Goal: Task Accomplishment & Management: Complete application form

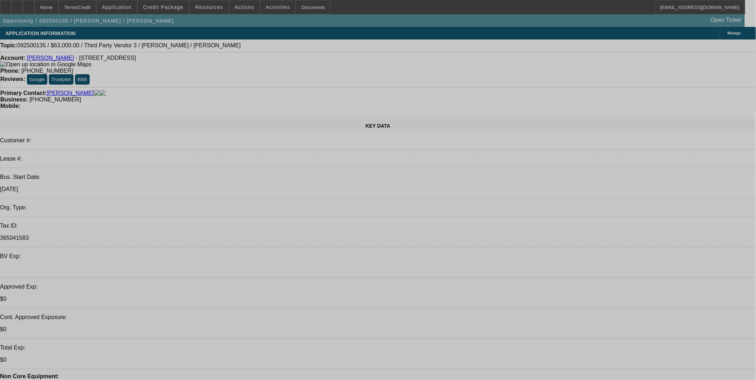
select select "0"
select select "2"
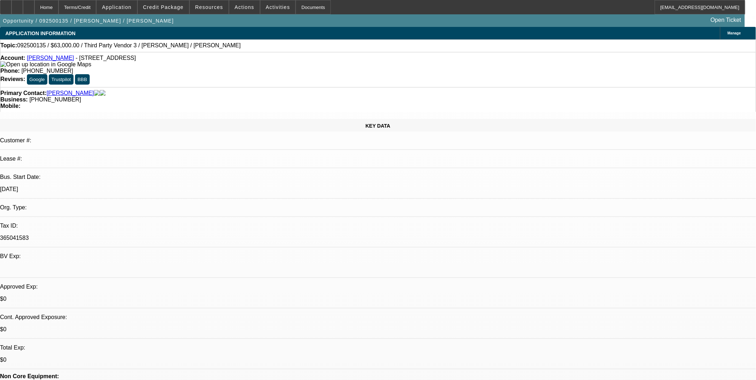
select select "2"
select select "0.1"
select select "4"
click at [167, 8] on span "Credit Package" at bounding box center [163, 7] width 41 height 6
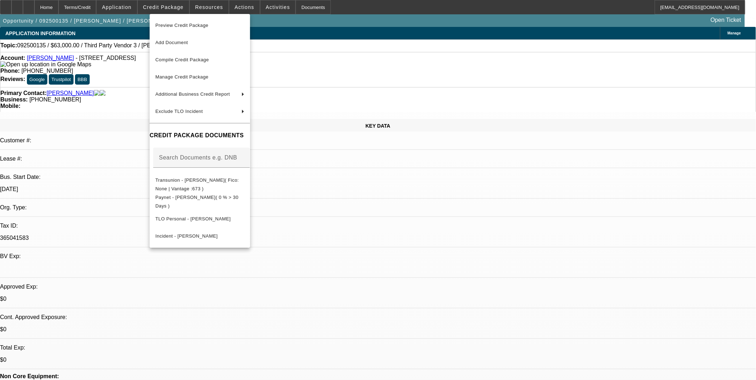
click at [374, 206] on div at bounding box center [378, 190] width 756 height 380
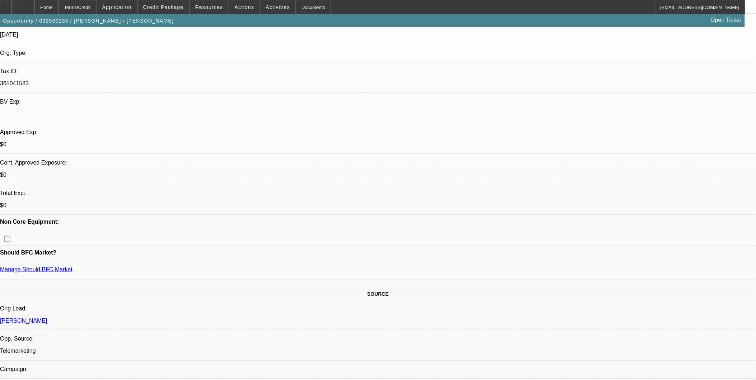
scroll to position [159, 0]
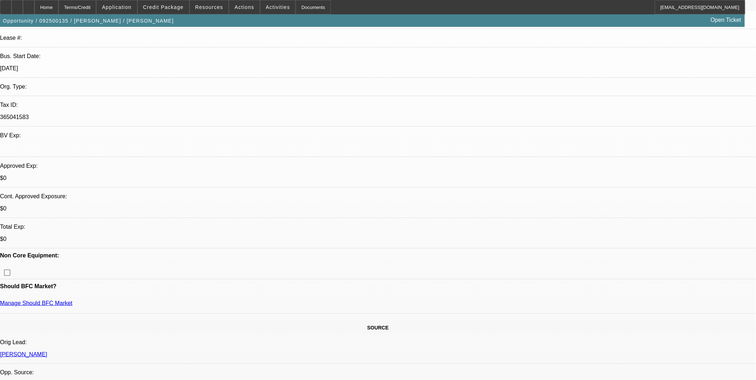
scroll to position [239, 0]
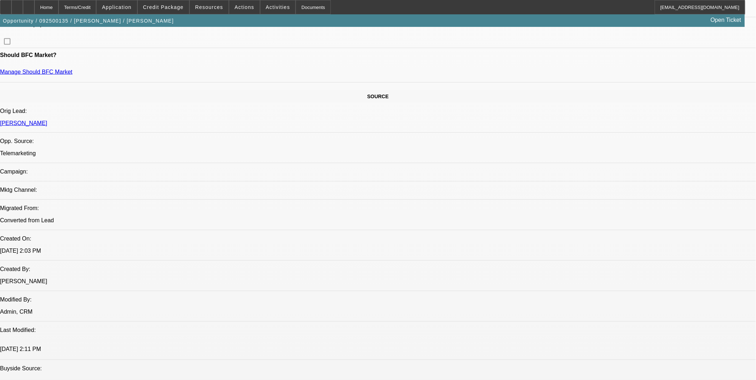
scroll to position [438, 0]
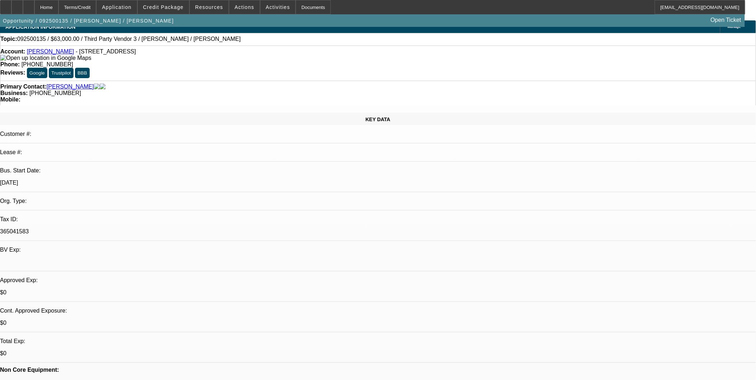
scroll to position [0, 0]
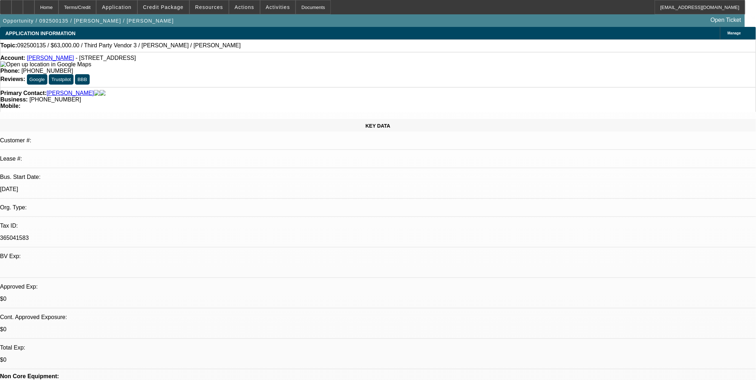
select select "0"
select select "2"
select select "0.1"
select select "1"
select select "2"
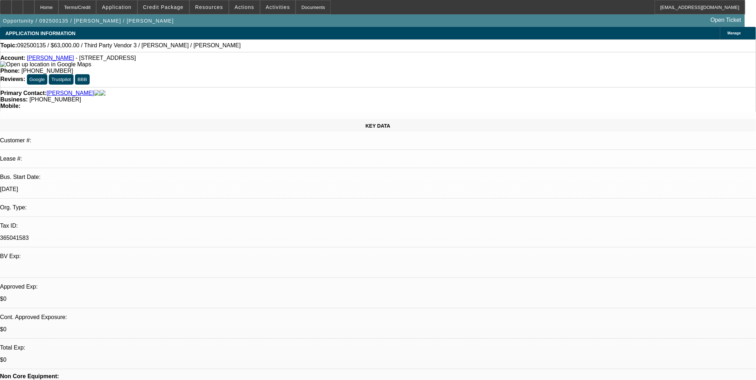
select select "4"
click at [182, 8] on span "Credit Package" at bounding box center [163, 7] width 41 height 6
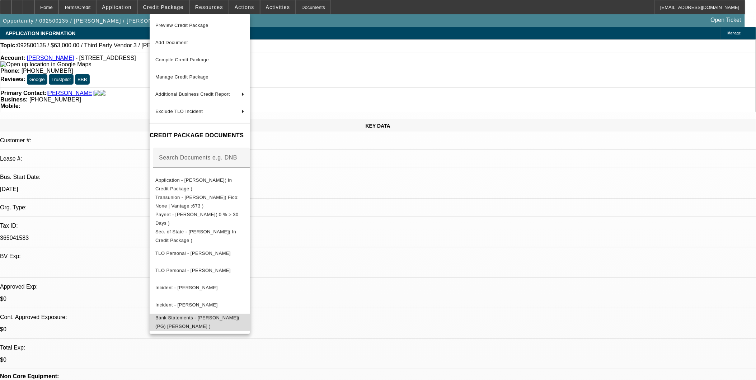
click at [225, 320] on span "Bank Statements - Tudor, Marc( (PG) Marc Tudor )" at bounding box center [197, 322] width 84 height 14
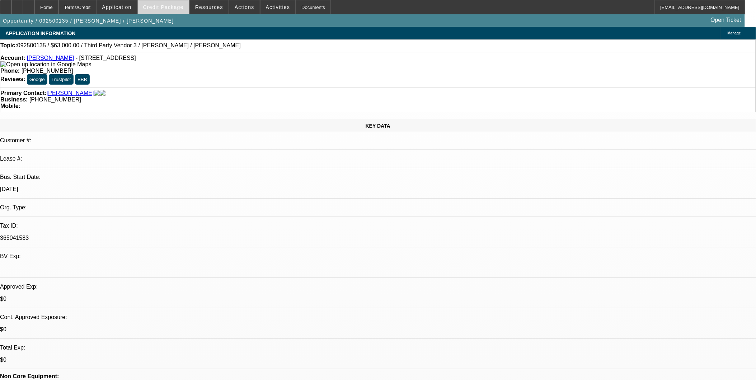
click at [181, 6] on span "Credit Package" at bounding box center [163, 7] width 41 height 6
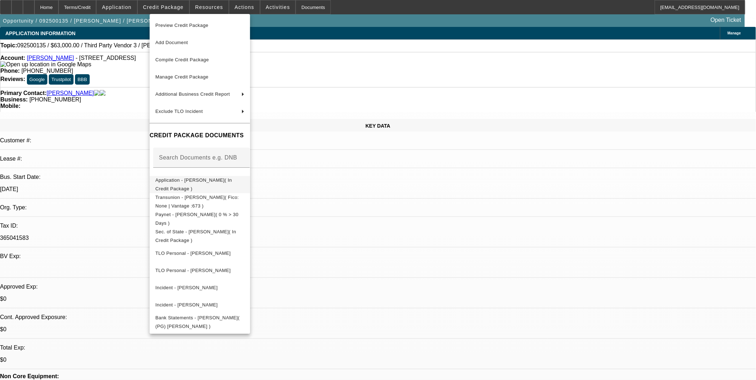
click at [193, 183] on span "Application - Marc Tudor( In Credit Package )" at bounding box center [193, 184] width 76 height 14
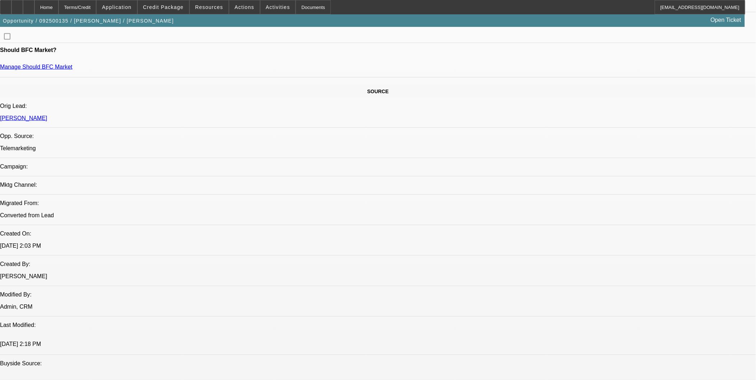
scroll to position [359, 0]
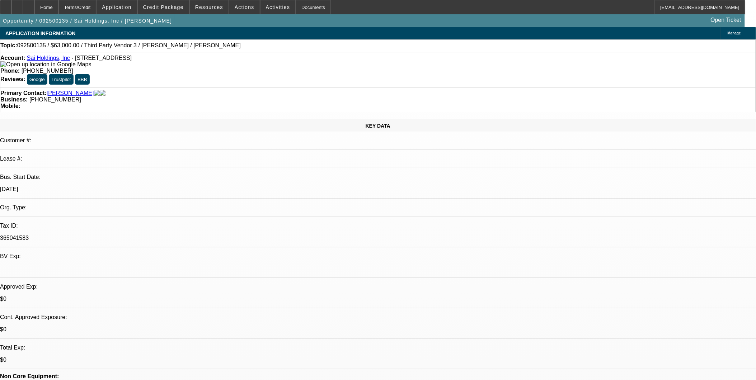
select select "0"
select select "2"
select select "0.1"
select select "1"
select select "2"
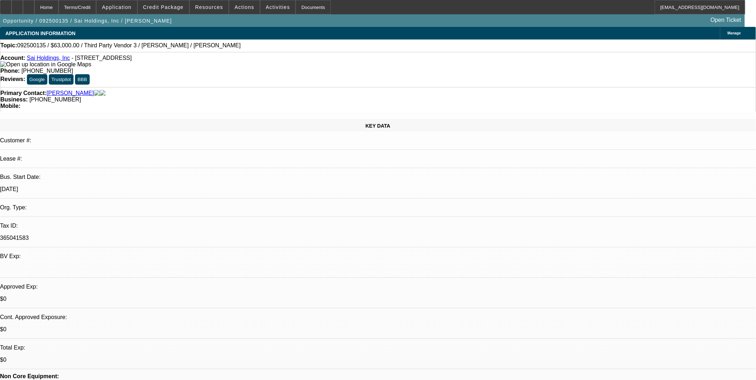
select select "4"
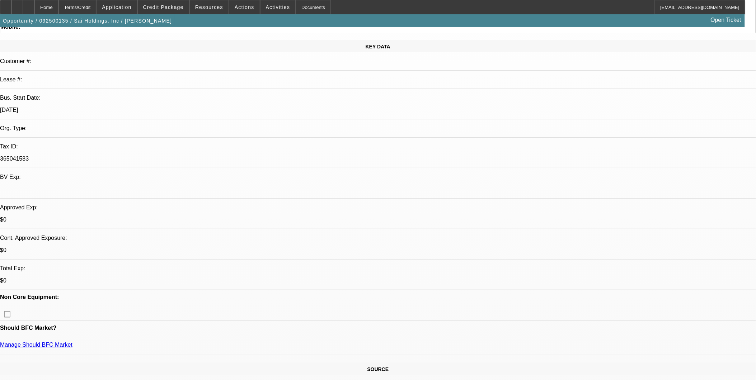
scroll to position [80, 0]
click at [172, 7] on span "Credit Package" at bounding box center [163, 7] width 41 height 6
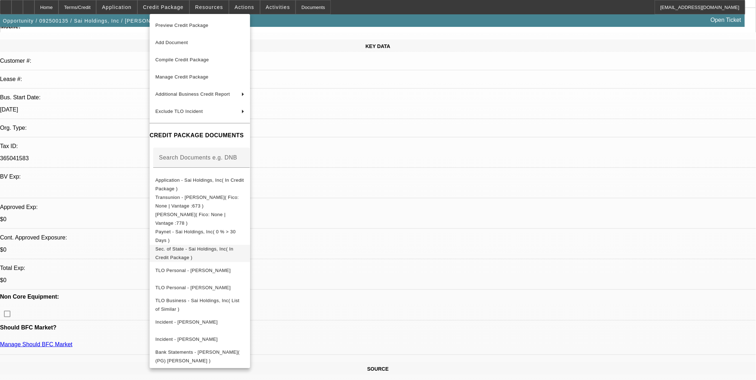
click at [199, 249] on span "Sec. of State - Sai Holdings, Inc( In Credit Package )" at bounding box center [194, 253] width 78 height 14
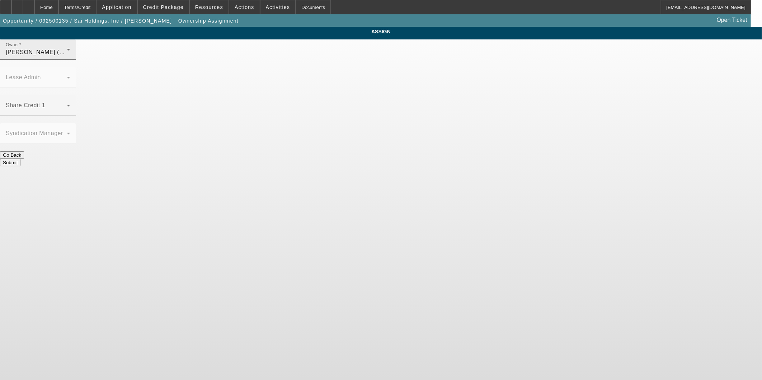
click at [67, 57] on div "[PERSON_NAME] (Lvl 1)" at bounding box center [36, 52] width 61 height 9
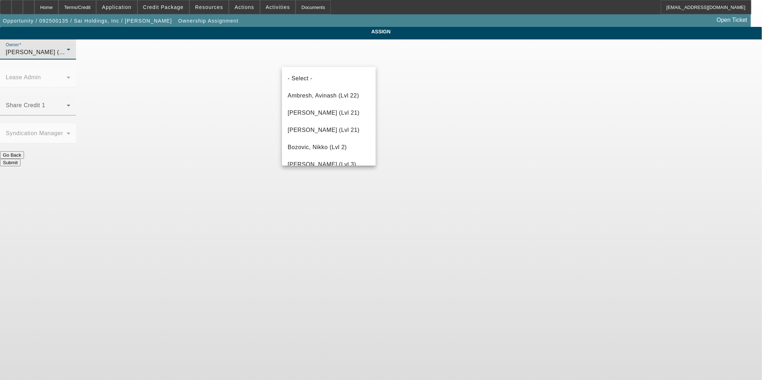
scroll to position [175, 0]
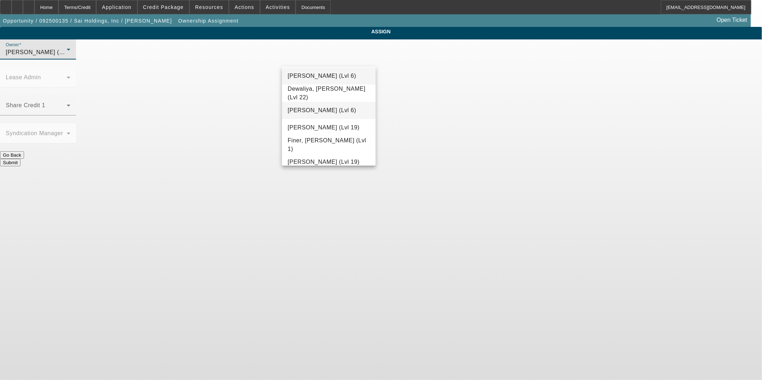
click at [320, 113] on span "[PERSON_NAME] (Lvl 6)" at bounding box center [322, 110] width 69 height 9
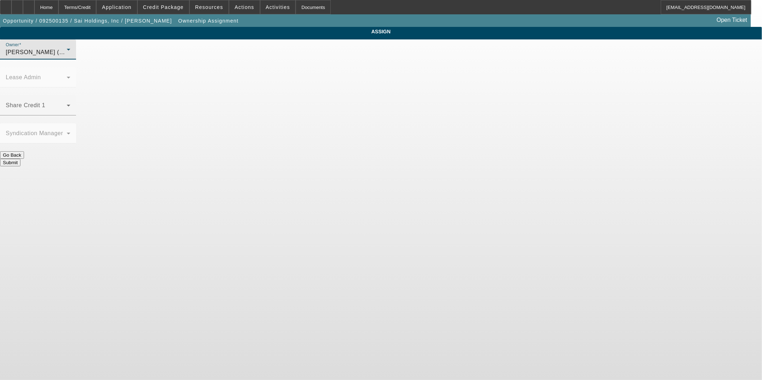
click at [245, 93] on div "ASSIGN Owner [PERSON_NAME] (Lvl 6) Lease Admin Share Credit 1 Syndication Manag…" at bounding box center [381, 97] width 762 height 140
click at [45, 102] on mat-label "Share Credit 1" at bounding box center [25, 105] width 39 height 6
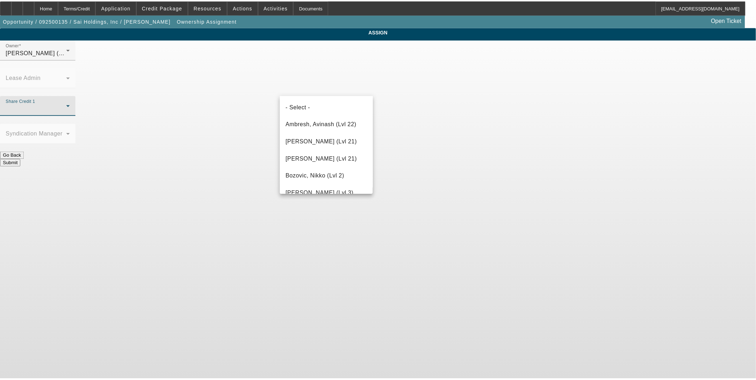
scroll to position [231, 0]
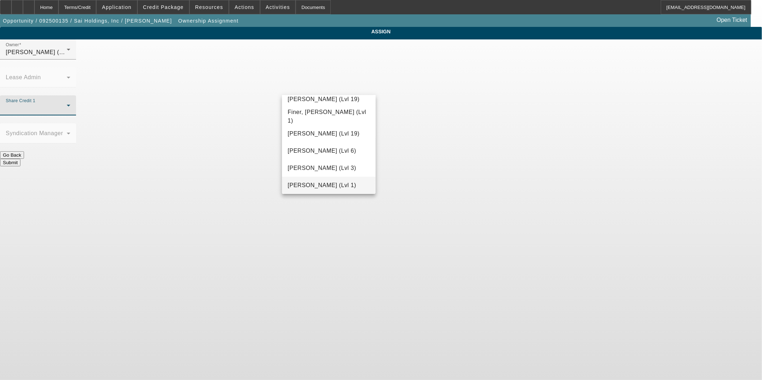
click at [323, 186] on span "Fredericks, Jack (Lvl 1)" at bounding box center [322, 185] width 69 height 9
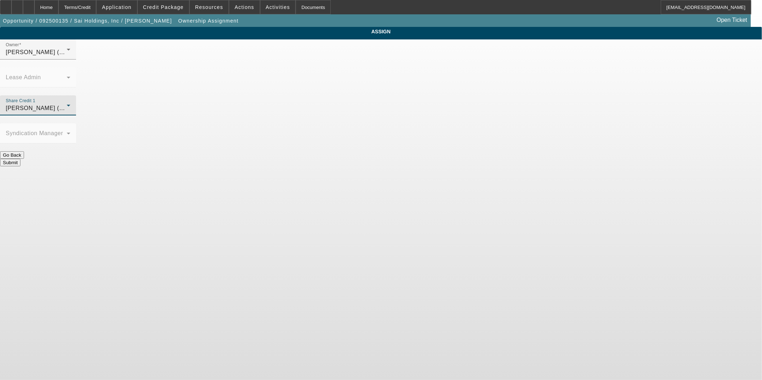
click at [20, 159] on button "Submit" at bounding box center [10, 163] width 20 height 8
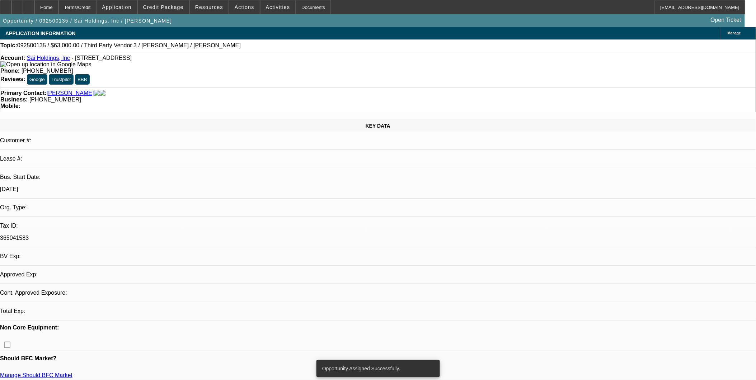
select select "0"
select select "2"
select select "0.1"
select select "4"
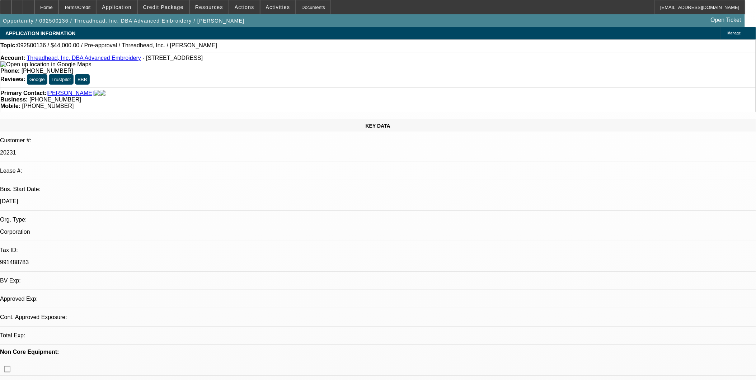
select select "0"
select select "2"
select select "0.1"
select select "1"
select select "2"
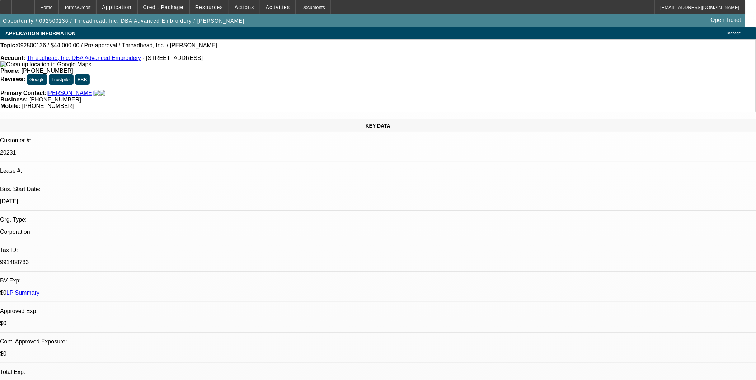
select select "4"
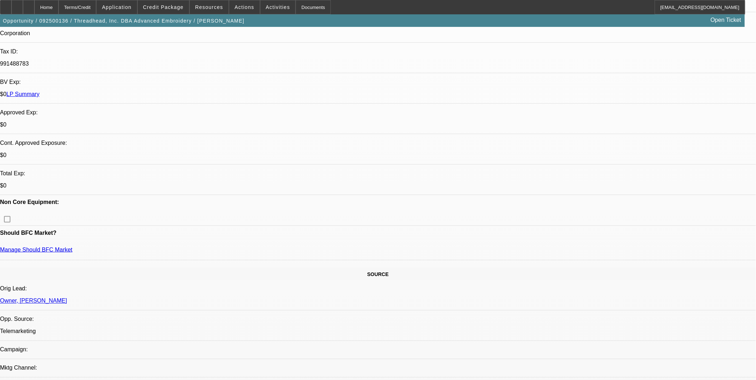
scroll to position [199, 0]
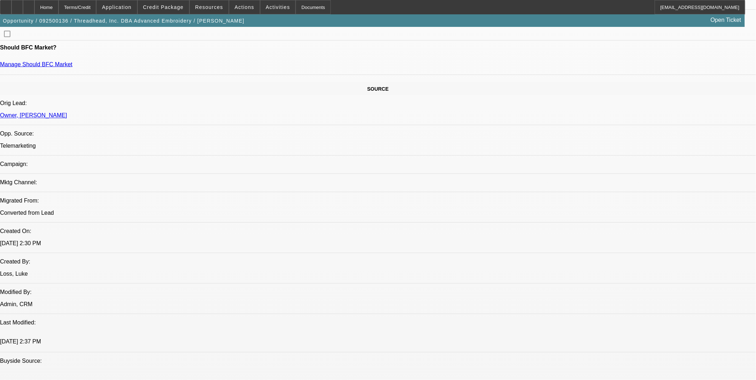
scroll to position [399, 0]
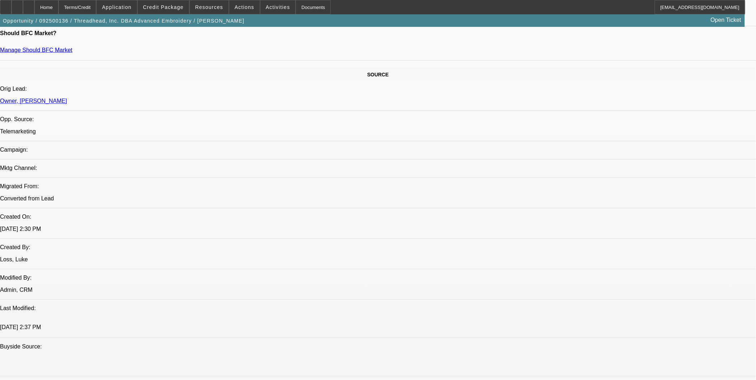
drag, startPoint x: 414, startPoint y: 206, endPoint x: 47, endPoint y: 174, distance: 368.8
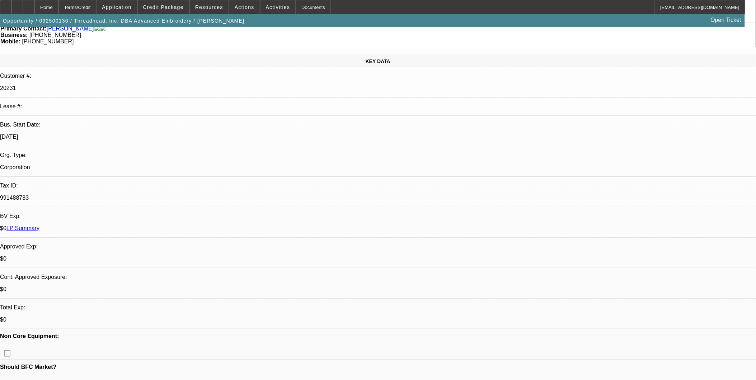
scroll to position [0, 0]
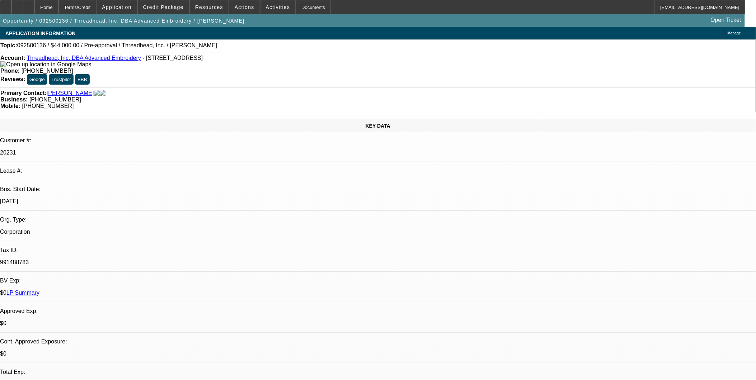
click at [70, 59] on link "Threadhead, Inc. DBA Advanced Embroidery" at bounding box center [84, 58] width 114 height 6
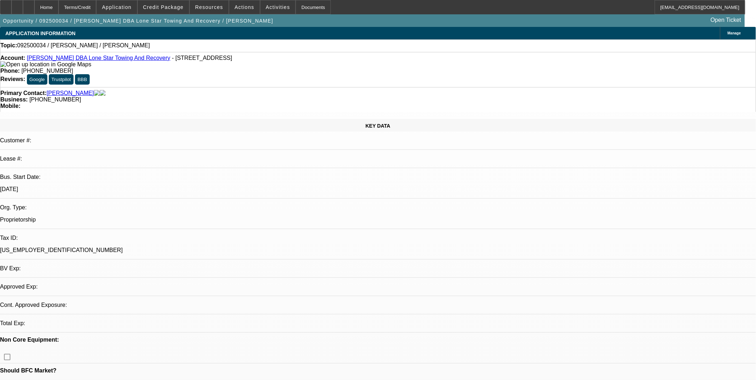
select select "0"
select select "2"
select select "0.1"
select select "1"
select select "2"
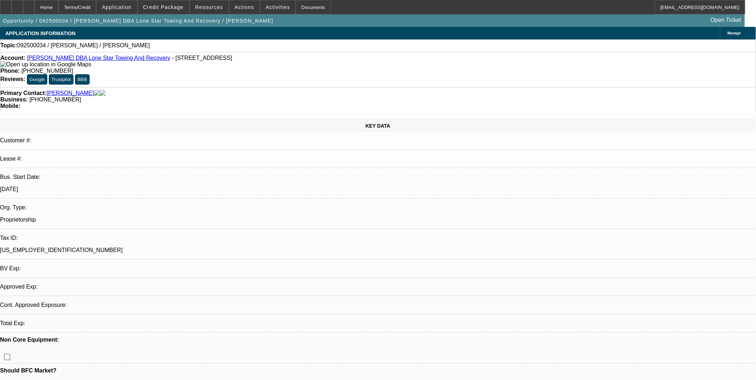
select select "4"
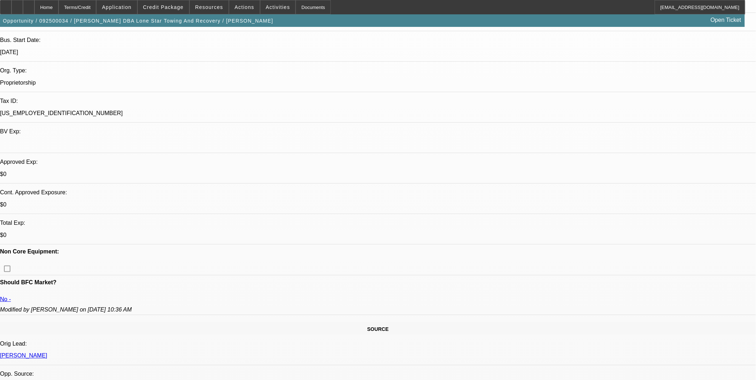
scroll to position [119, 0]
